Goal: Navigation & Orientation: Find specific page/section

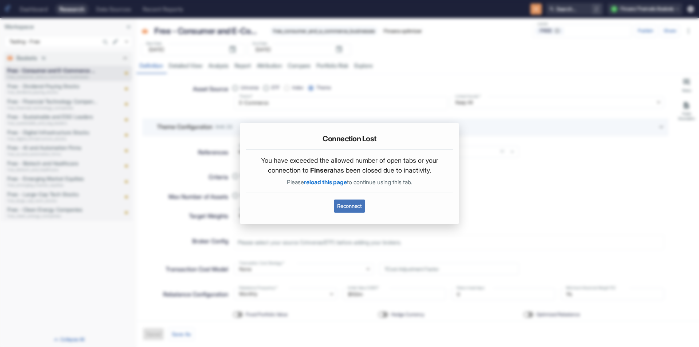
click at [354, 212] on button "Reconnect" at bounding box center [349, 205] width 31 height 13
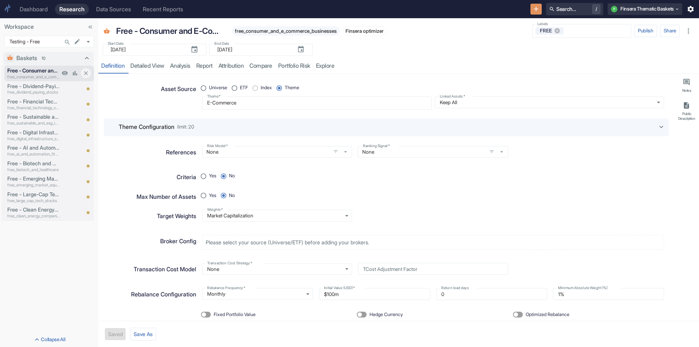
type textarea "x"
click at [70, 241] on div "Baskets 10 Free - Consumer and E-Commerce Businesses free_consumer_and_e_commer…" at bounding box center [49, 190] width 98 height 283
click at [43, 11] on div "Dashboard" at bounding box center [34, 9] width 28 height 7
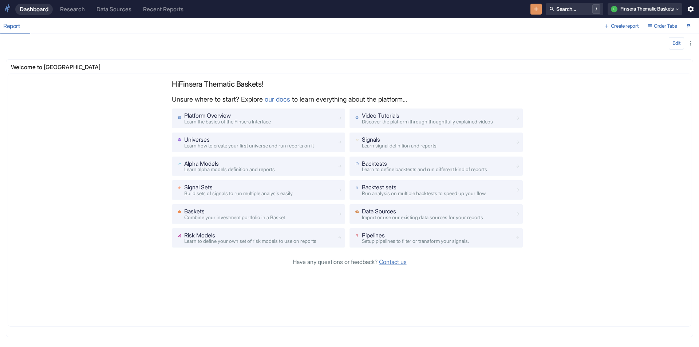
click at [65, 9] on div "Research" at bounding box center [72, 9] width 25 height 7
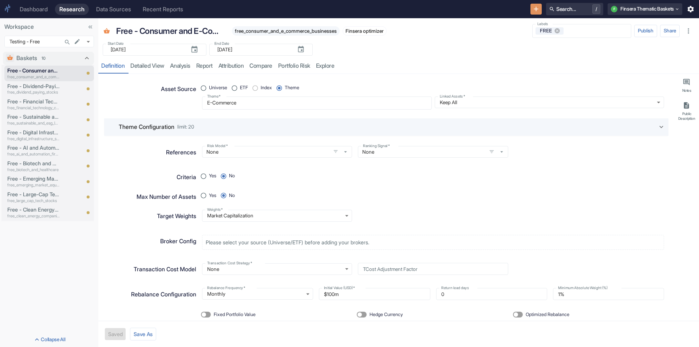
type textarea "x"
